Goal: Information Seeking & Learning: Learn about a topic

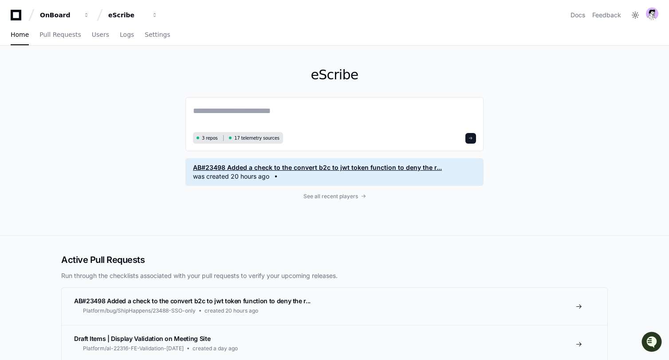
click at [220, 178] on span "was created 20 hours ago" at bounding box center [231, 176] width 76 height 9
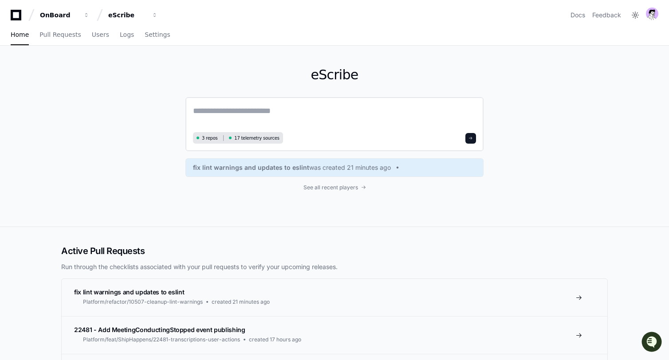
click at [218, 122] on textarea at bounding box center [334, 117] width 283 height 25
click at [50, 37] on span "Pull Requests" at bounding box center [59, 34] width 41 height 5
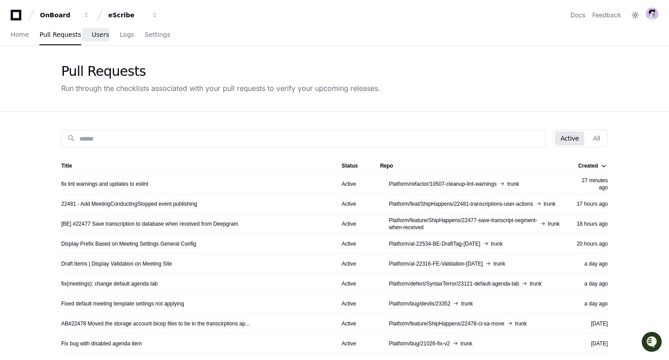
click at [92, 34] on span "Users" at bounding box center [100, 34] width 17 height 5
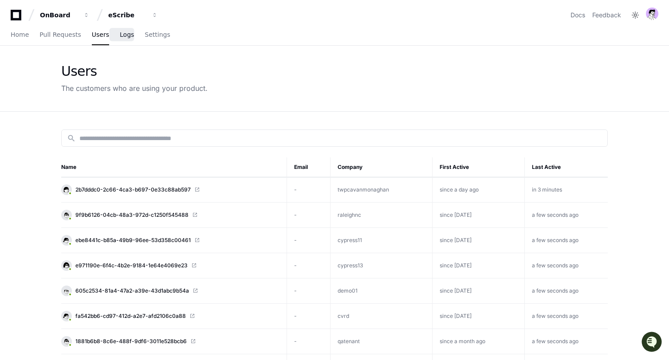
click at [128, 39] on link "Logs" at bounding box center [127, 35] width 14 height 20
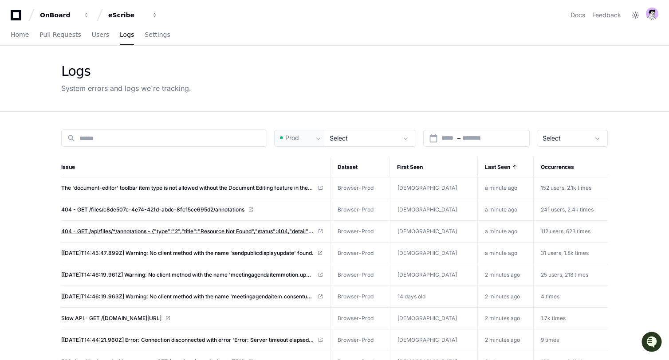
click at [128, 231] on span "404 - GET /api/files/*/annotations - {"type":"2","title":"Resource Not Found","…" at bounding box center [187, 231] width 253 height 7
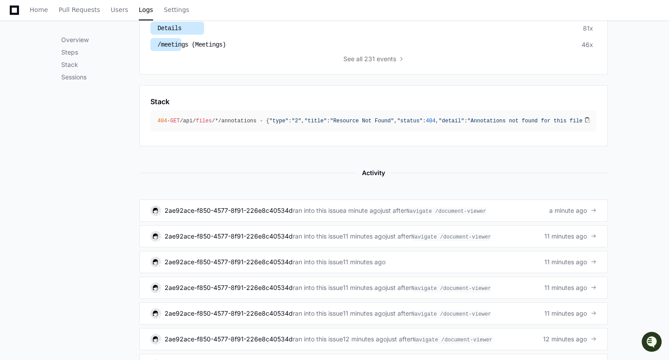
scroll to position [420, 0]
